Goal: Information Seeking & Learning: Find specific fact

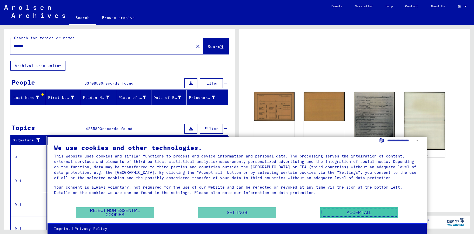
click at [333, 213] on button "Accept all" at bounding box center [359, 213] width 78 height 11
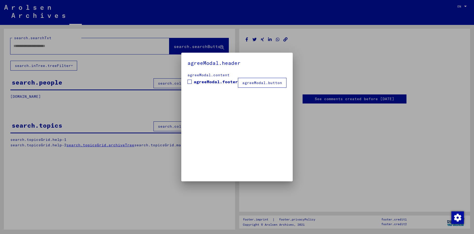
type input "*******"
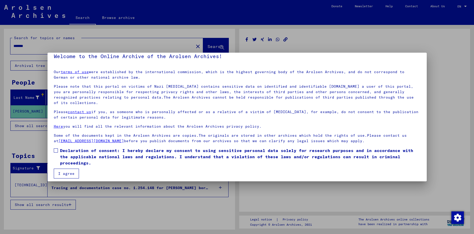
scroll to position [10, 0]
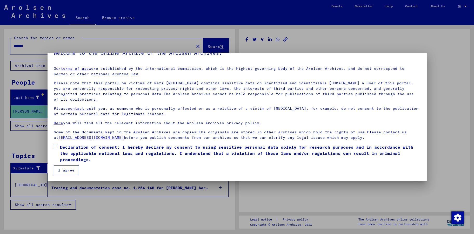
click at [71, 166] on button "I agree" at bounding box center [66, 171] width 25 height 10
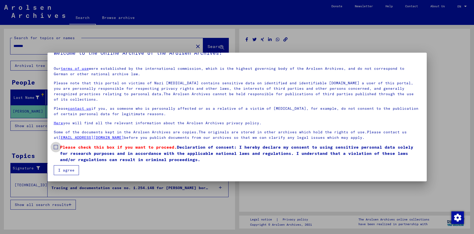
click at [56, 148] on span at bounding box center [56, 147] width 4 height 4
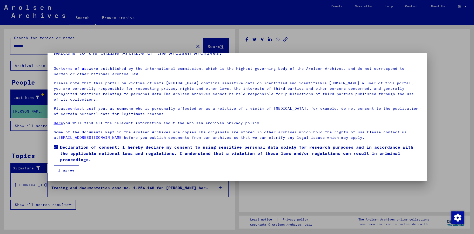
click at [71, 165] on mat-checkbox "Declaration of consent: I hereby declare my consent to using sensitive personal…" at bounding box center [237, 154] width 367 height 21
click at [71, 169] on button "I agree" at bounding box center [66, 171] width 25 height 10
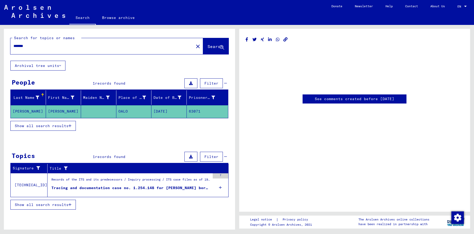
click at [122, 111] on mat-cell "OALO" at bounding box center [133, 111] width 35 height 13
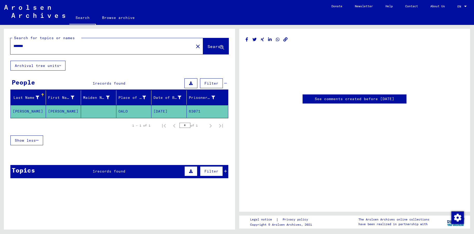
click at [52, 110] on mat-cell "[PERSON_NAME]" at bounding box center [63, 111] width 35 height 13
click at [24, 111] on mat-cell "[PERSON_NAME]" at bounding box center [28, 111] width 35 height 13
click at [197, 110] on mat-cell "63071" at bounding box center [207, 111] width 41 height 13
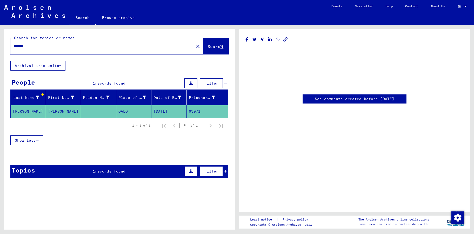
click at [195, 110] on mat-cell "63071" at bounding box center [207, 111] width 41 height 13
click at [35, 11] on img at bounding box center [34, 11] width 61 height 13
